Goal: Information Seeking & Learning: Learn about a topic

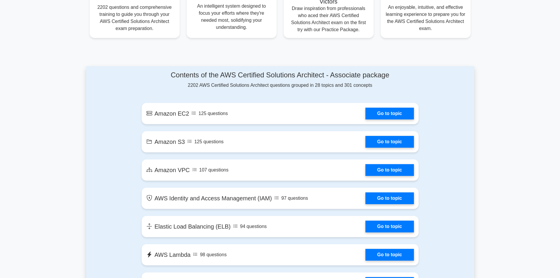
scroll to position [265, 0]
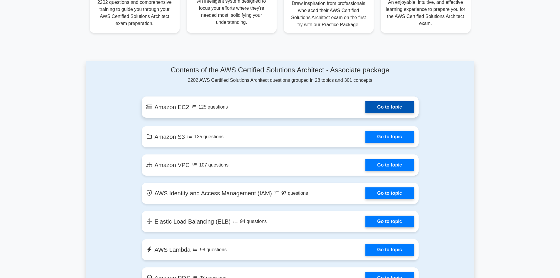
click at [395, 108] on link "Go to topic" at bounding box center [390, 107] width 48 height 12
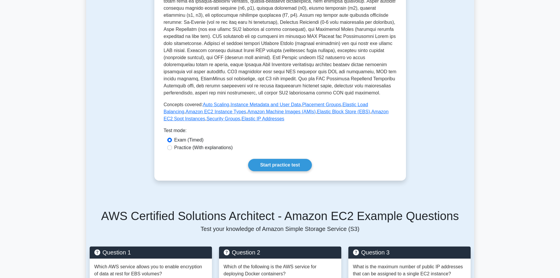
scroll to position [147, 0]
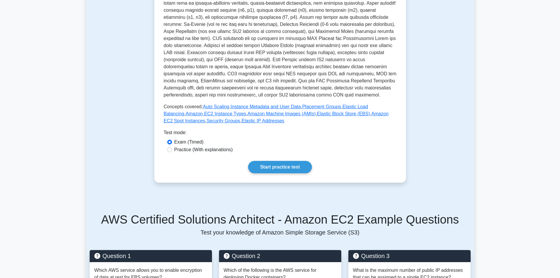
click at [172, 147] on div "Practice (With explanations)" at bounding box center [280, 149] width 226 height 7
click at [186, 149] on label "Practice (With explanations)" at bounding box center [203, 149] width 59 height 7
click at [172, 149] on input "Practice (With explanations)" at bounding box center [169, 149] width 5 height 5
radio input "true"
click at [289, 166] on link "Start practice test" at bounding box center [280, 167] width 64 height 12
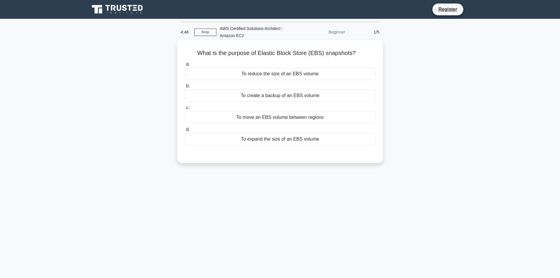
click at [262, 94] on div "To create a backup of an EBS volume" at bounding box center [280, 95] width 191 height 12
click at [185, 88] on input "b. To create a backup of an EBS volume" at bounding box center [185, 86] width 0 height 4
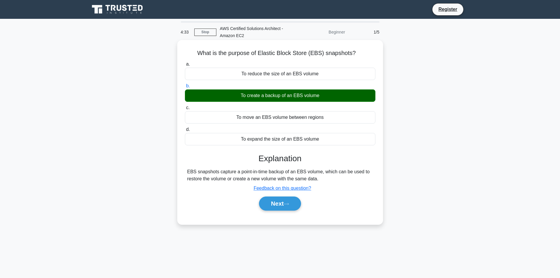
click at [258, 116] on div "To move an EBS volume between regions" at bounding box center [280, 117] width 191 height 12
click at [185, 110] on input "c. To move an EBS volume between regions" at bounding box center [185, 108] width 0 height 4
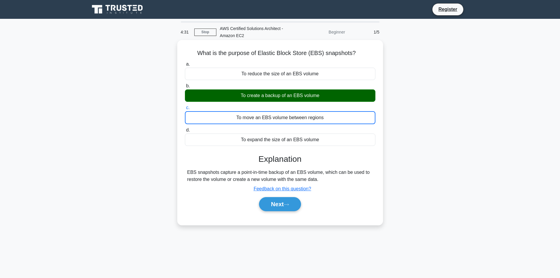
click at [258, 96] on div "To create a backup of an EBS volume" at bounding box center [280, 95] width 191 height 12
click at [185, 88] on input "b. To create a backup of an EBS volume" at bounding box center [185, 86] width 0 height 4
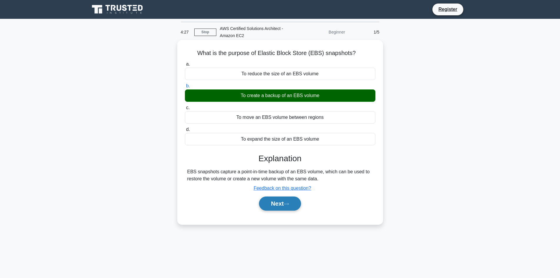
click at [274, 206] on button "Next" at bounding box center [280, 203] width 42 height 14
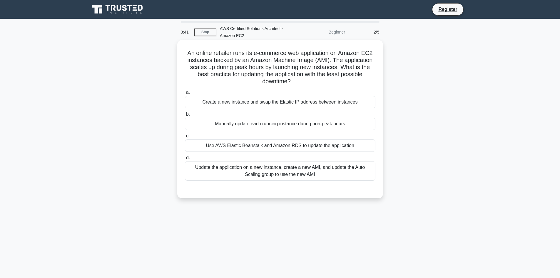
click at [235, 175] on div "Update the application on a new instance, create a new AMI, and update the Auto…" at bounding box center [280, 170] width 191 height 19
click at [185, 160] on input "d. Update the application on a new instance, create a new AMI, and update the A…" at bounding box center [185, 158] width 0 height 4
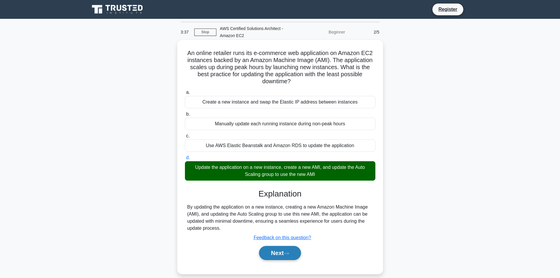
click at [275, 251] on button "Next" at bounding box center [280, 253] width 42 height 14
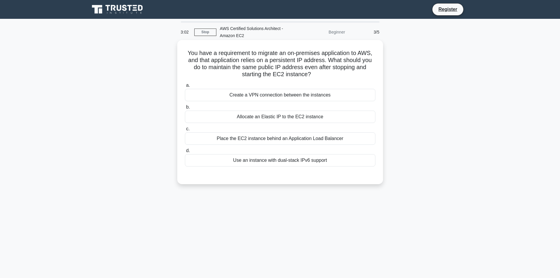
click at [279, 118] on div "Allocate an Elastic IP to the EC2 instance" at bounding box center [280, 117] width 191 height 12
click at [185, 109] on input "b. Allocate an Elastic IP to the EC2 instance" at bounding box center [185, 107] width 0 height 4
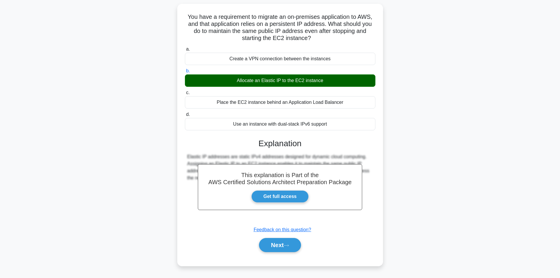
scroll to position [40, 0]
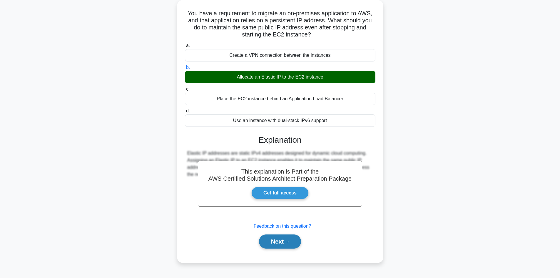
click at [282, 243] on button "Next" at bounding box center [280, 241] width 42 height 14
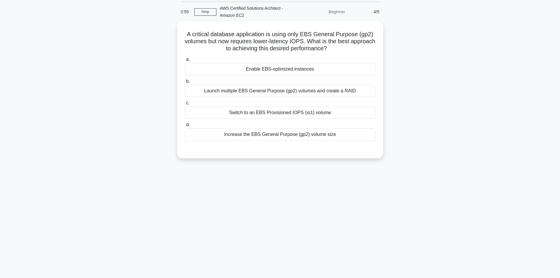
scroll to position [0, 0]
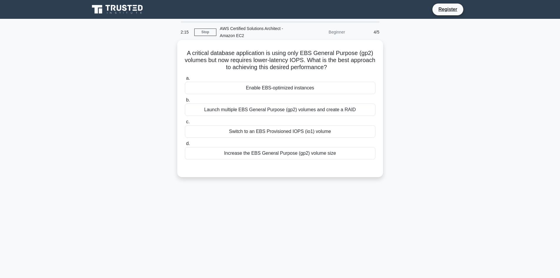
click at [224, 111] on div "Launch multiple EBS General Purpose (gp2) volumes and create a RAID" at bounding box center [280, 110] width 191 height 12
click at [185, 102] on input "b. Launch multiple EBS General Purpose (gp2) volumes and create a RAID" at bounding box center [185, 100] width 0 height 4
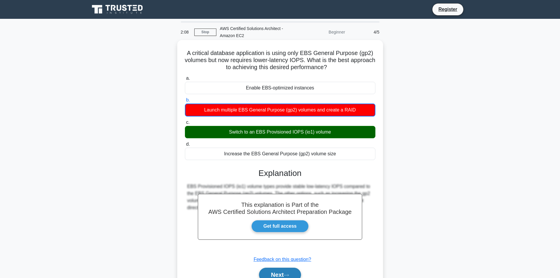
click at [277, 275] on button "Next" at bounding box center [280, 275] width 42 height 14
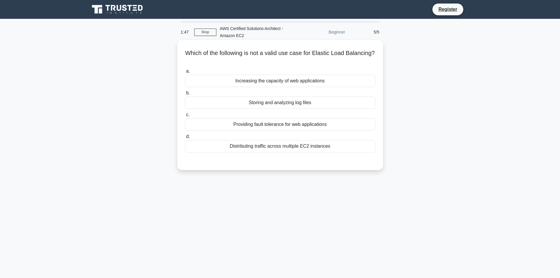
click at [274, 149] on div "Distributing traffic across multiple EC2 instances" at bounding box center [280, 146] width 191 height 12
click at [185, 139] on input "d. Distributing traffic across multiple EC2 instances" at bounding box center [185, 137] width 0 height 4
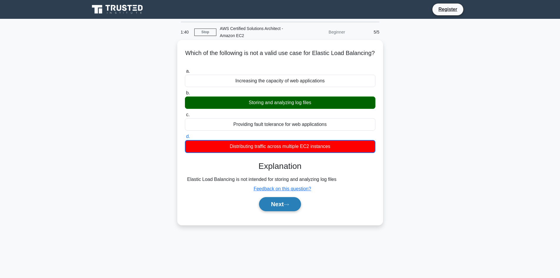
click at [276, 209] on button "Next" at bounding box center [280, 204] width 42 height 14
